Goal: Task Accomplishment & Management: Complete application form

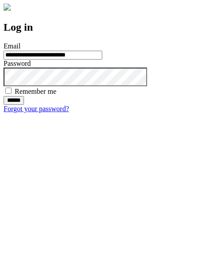
type input "**********"
click at [24, 105] on input "******" at bounding box center [14, 100] width 20 height 9
